Goal: Book appointment/travel/reservation

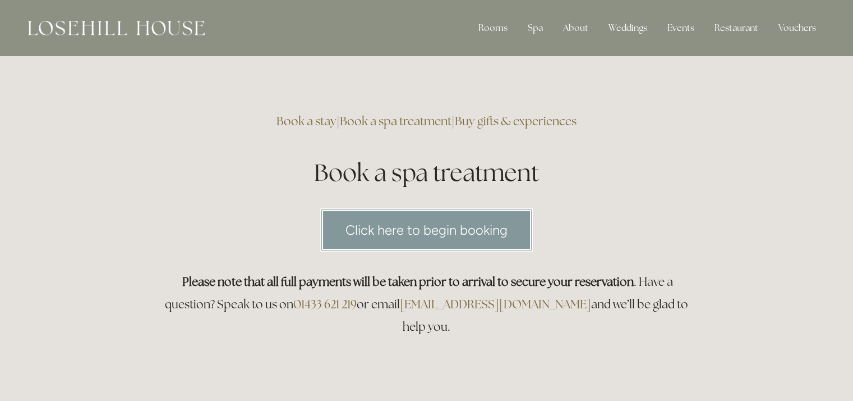
click at [431, 221] on link "Click here to begin booking" at bounding box center [426, 229] width 213 height 43
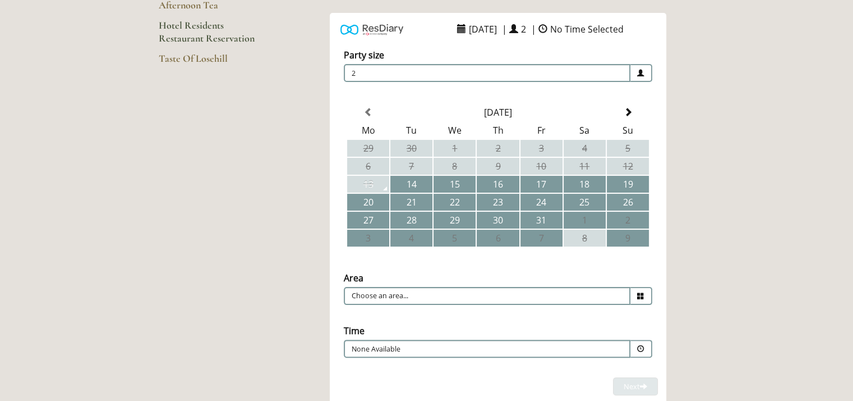
scroll to position [224, 0]
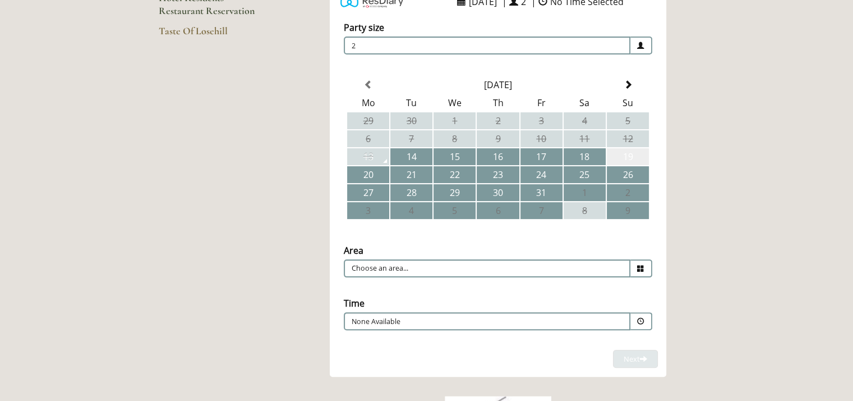
click at [623, 158] on td "19" at bounding box center [628, 156] width 42 height 17
click at [641, 265] on icon at bounding box center [640, 268] width 7 height 7
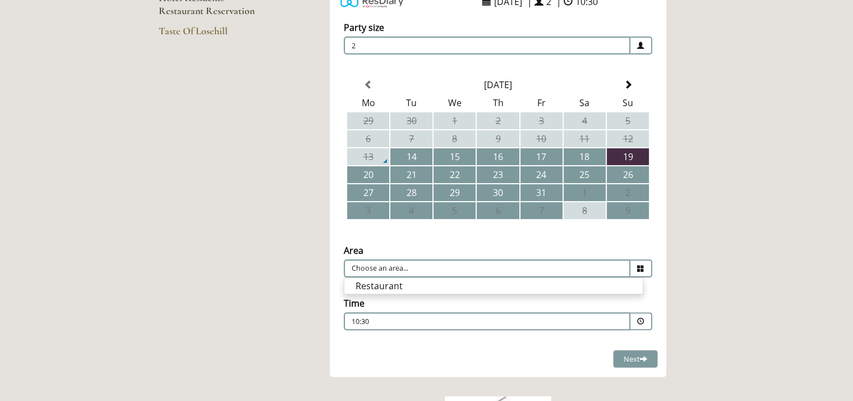
drag, startPoint x: 583, startPoint y: 283, endPoint x: 539, endPoint y: 296, distance: 46.0
click at [581, 283] on li "Restaurant" at bounding box center [494, 286] width 299 height 16
type input "Restaurant"
click at [642, 318] on span at bounding box center [640, 321] width 7 height 7
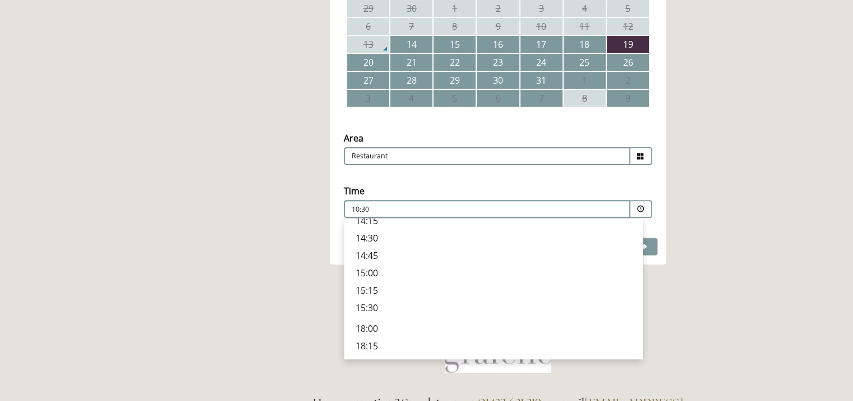
scroll to position [0, 0]
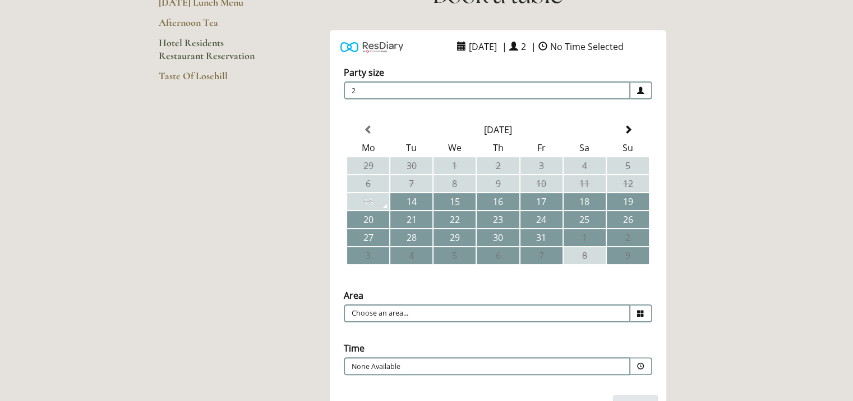
scroll to position [181, 0]
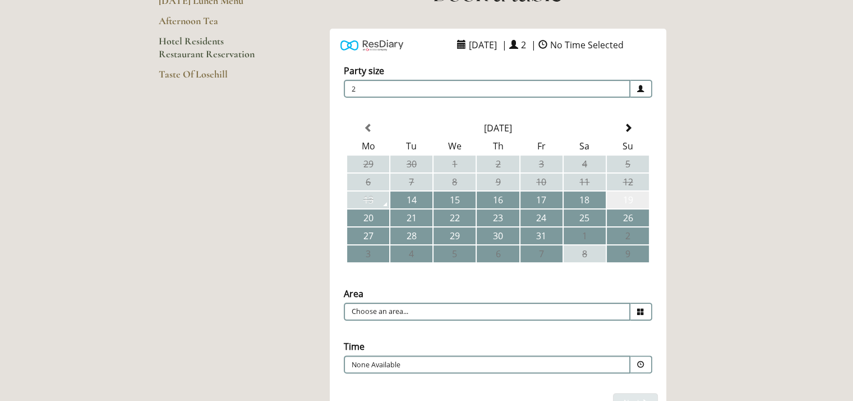
click at [627, 200] on td "19" at bounding box center [628, 199] width 42 height 17
click at [641, 309] on icon at bounding box center [640, 311] width 7 height 7
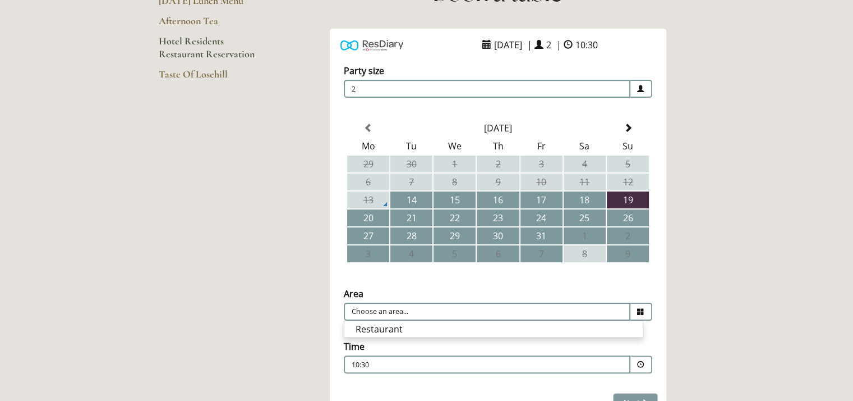
click at [641, 309] on icon at bounding box center [640, 311] width 7 height 7
click at [642, 311] on icon at bounding box center [640, 311] width 7 height 7
click at [507, 323] on li "Restaurant" at bounding box center [494, 329] width 299 height 16
type input "Restaurant"
click at [637, 361] on span at bounding box center [640, 364] width 7 height 7
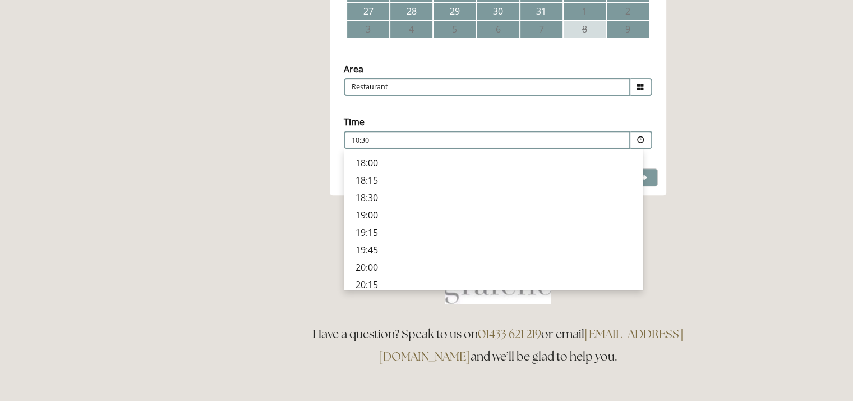
scroll to position [368, 0]
click at [370, 246] on p "20:00" at bounding box center [494, 252] width 276 height 12
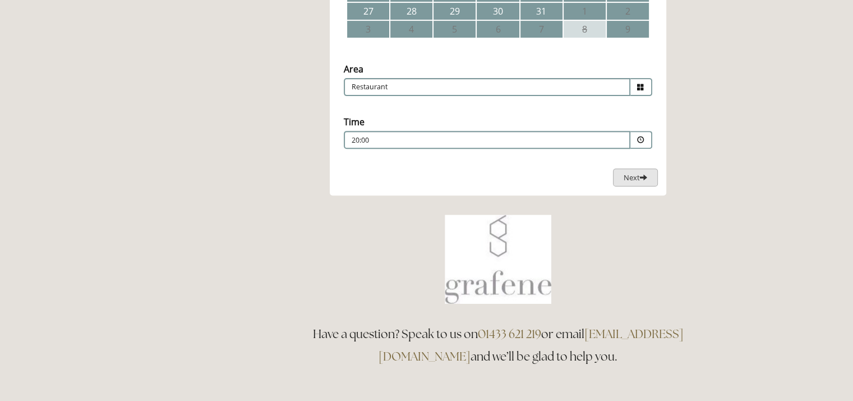
click at [635, 176] on span "Next" at bounding box center [636, 177] width 24 height 10
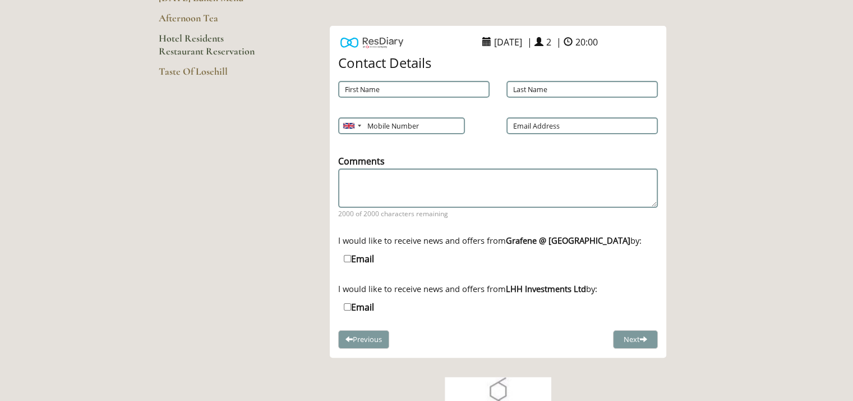
scroll to position [180, 0]
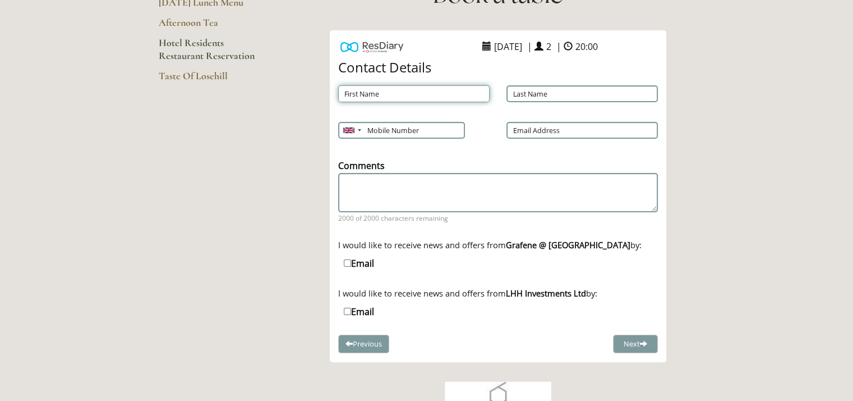
click at [384, 89] on input "First Name" at bounding box center [414, 93] width 152 height 17
type input "A"
click at [550, 97] on input "Last Name" at bounding box center [583, 93] width 152 height 17
type input "Snowden"
click at [373, 131] on input "Mobile Number" at bounding box center [401, 130] width 126 height 17
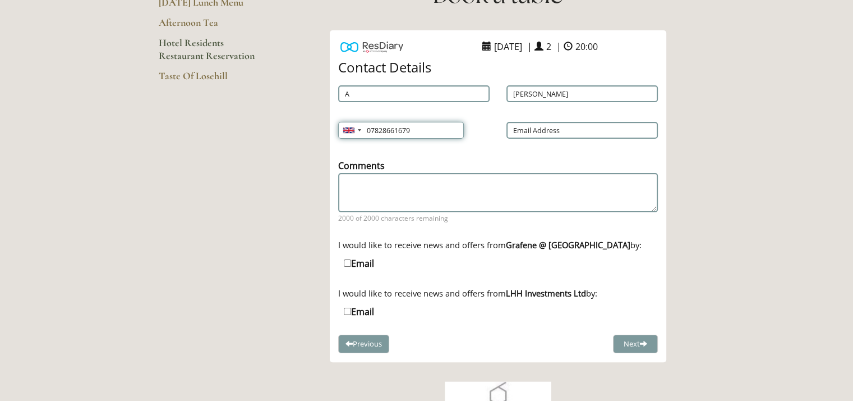
type input "07828661679"
click at [545, 132] on input "Email Address" at bounding box center [583, 130] width 152 height 17
type input "agsnowden@hotmail.com"
click at [370, 191] on textarea "Comments" at bounding box center [498, 192] width 320 height 38
click at [354, 90] on input "A" at bounding box center [414, 93] width 152 height 17
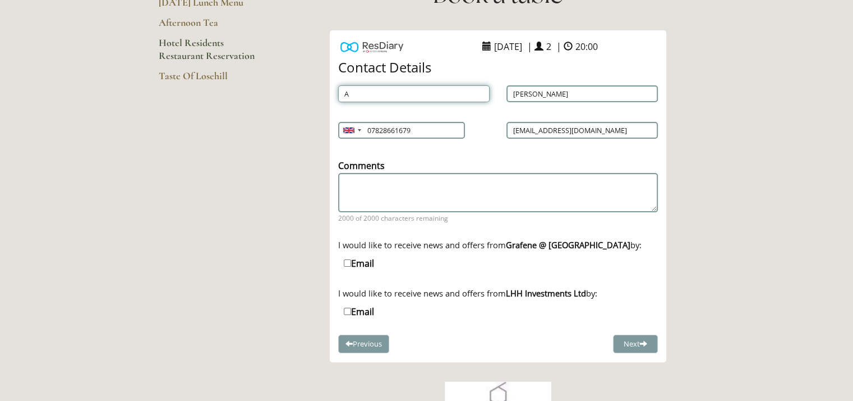
click at [358, 99] on input "A" at bounding box center [414, 93] width 152 height 17
click at [401, 97] on input "A" at bounding box center [414, 93] width 152 height 17
click at [633, 343] on button "Next" at bounding box center [635, 343] width 45 height 19
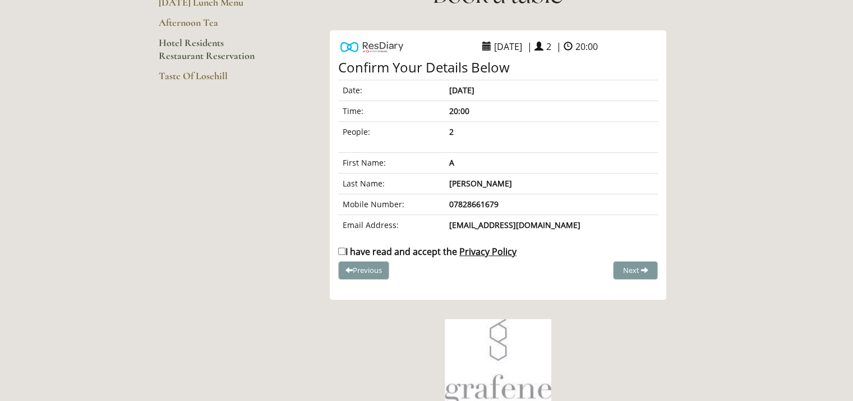
click at [342, 251] on input "I have read and accept the Privacy Policy" at bounding box center [341, 250] width 7 height 7
checkbox input "true"
click at [610, 272] on span "Complete Booking" at bounding box center [611, 270] width 62 height 10
